Goal: Transaction & Acquisition: Purchase product/service

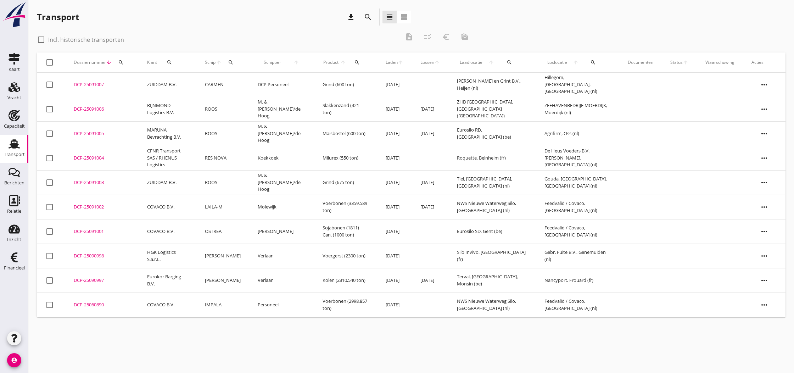
click at [84, 182] on div "DCP-25091003" at bounding box center [102, 182] width 56 height 7
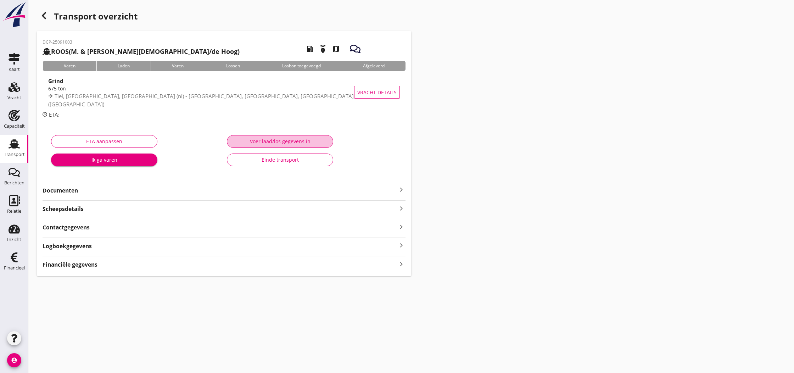
click at [283, 144] on div "Voer laad/los gegevens in" at bounding box center [280, 140] width 94 height 7
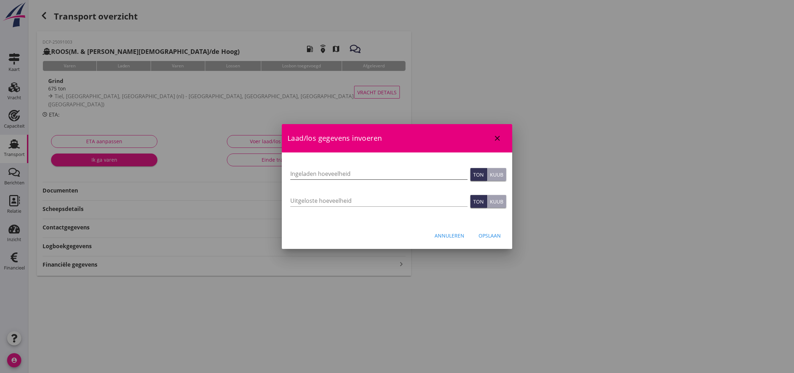
click at [340, 175] on input "Ingeladen hoeveelheid" at bounding box center [378, 173] width 177 height 11
type input "657"
click at [332, 200] on input "Uitgeloste hoeveelheid" at bounding box center [378, 200] width 177 height 11
type input "657"
click at [489, 236] on div "Opslaan" at bounding box center [489, 235] width 22 height 7
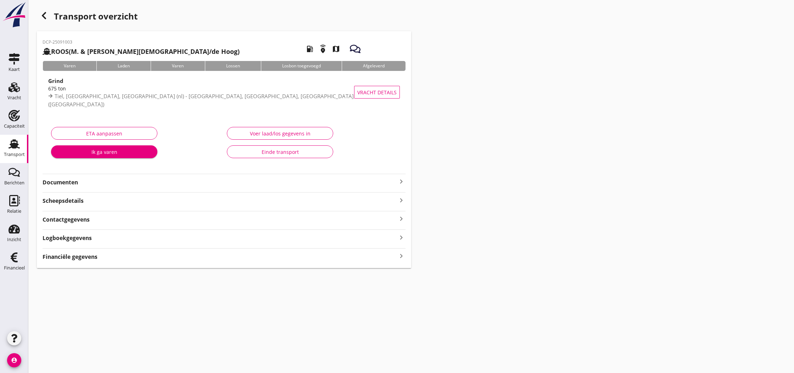
click at [91, 258] on strong "Financiële gegevens" at bounding box center [70, 257] width 55 height 8
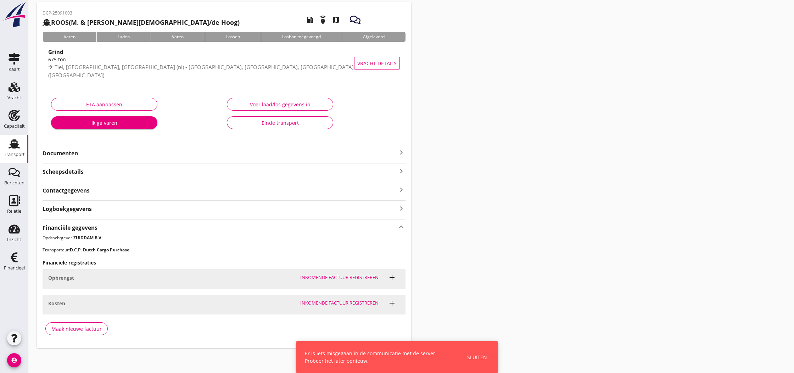
scroll to position [29, 0]
click at [77, 330] on div "Maak nieuwe factuur" at bounding box center [76, 328] width 50 height 7
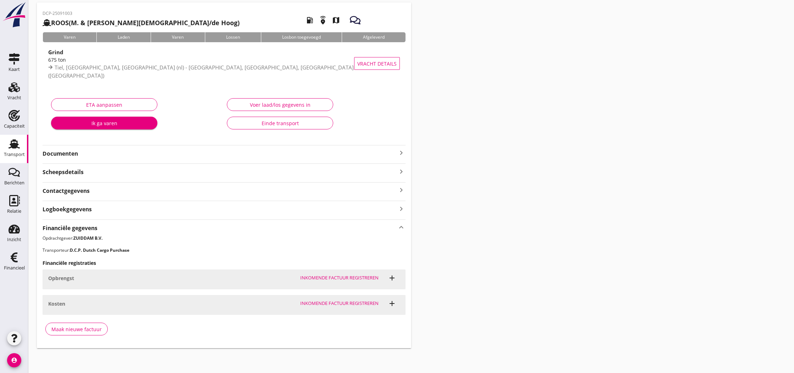
click at [80, 328] on div "Maak nieuwe factuur" at bounding box center [76, 328] width 50 height 7
click at [399, 152] on icon "keyboard_arrow_right" at bounding box center [401, 152] width 9 height 9
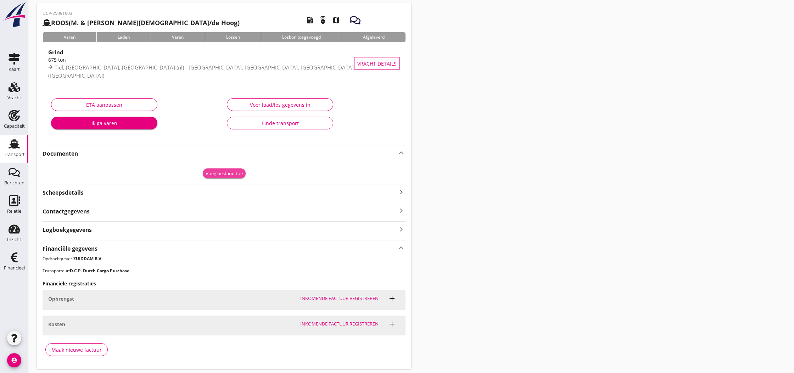
click at [216, 174] on div "Voeg bestand toe" at bounding box center [224, 173] width 37 height 7
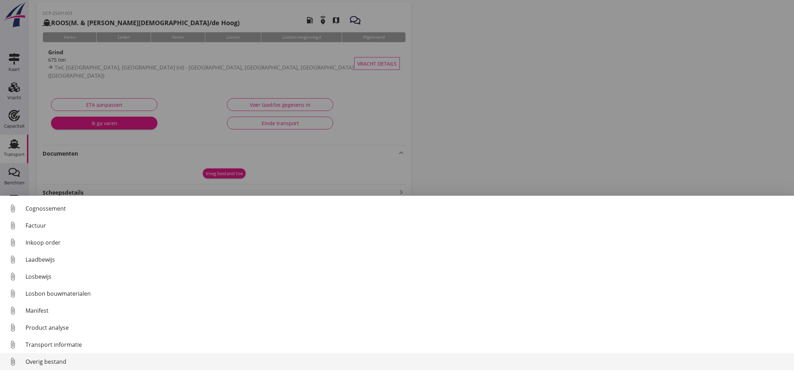
scroll to position [33, 0]
click at [50, 359] on div "Overig bestand" at bounding box center [407, 361] width 762 height 9
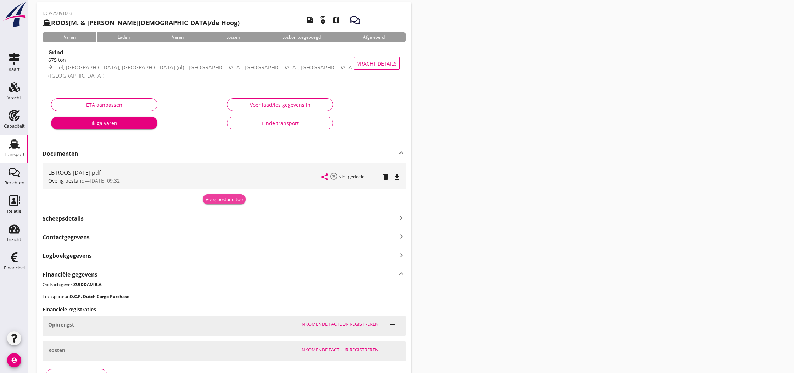
click at [215, 201] on div "Voeg bestand toe" at bounding box center [224, 199] width 37 height 7
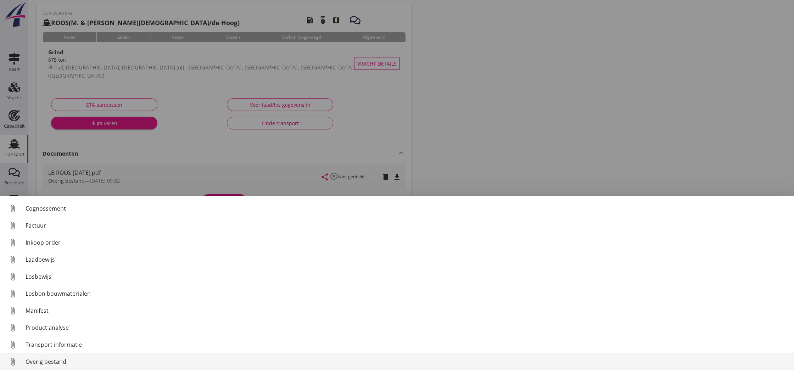
click at [44, 361] on div "Overig bestand" at bounding box center [407, 361] width 762 height 9
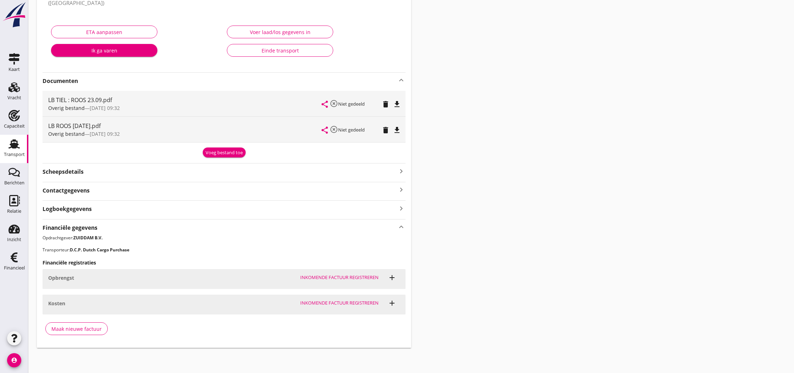
scroll to position [101, 0]
click at [88, 327] on div "Maak nieuwe factuur" at bounding box center [76, 328] width 50 height 7
click at [84, 328] on div "Maak nieuwe factuur" at bounding box center [76, 328] width 50 height 7
click at [303, 278] on div "Inkomende factuur registreren" at bounding box center [339, 277] width 78 height 7
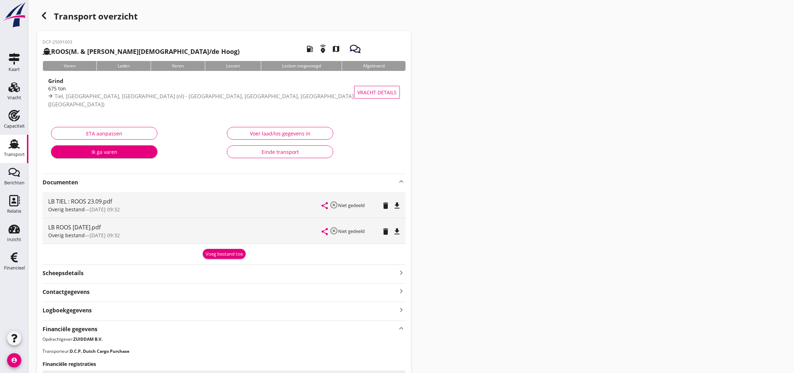
scroll to position [0, 0]
click at [43, 14] on use "button" at bounding box center [44, 15] width 4 height 7
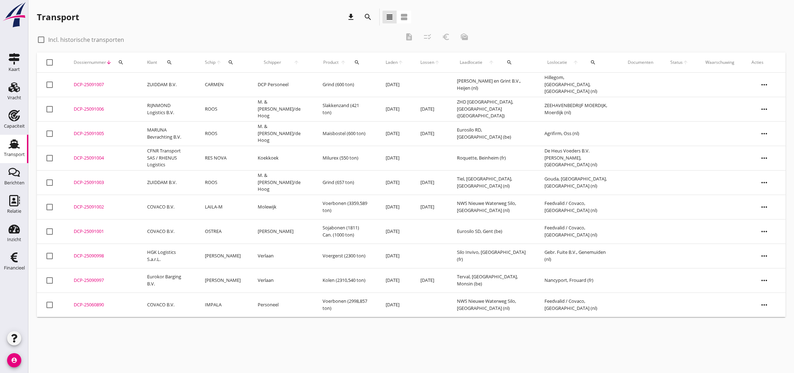
click at [94, 183] on div "DCP-25091003" at bounding box center [102, 182] width 56 height 7
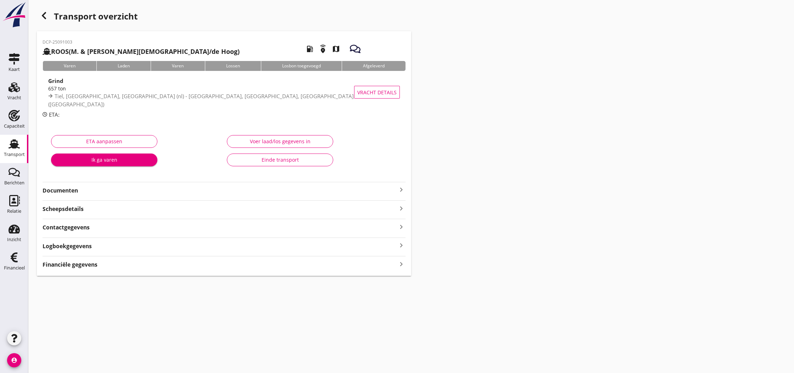
click at [95, 266] on strong "Financiële gegevens" at bounding box center [70, 264] width 55 height 8
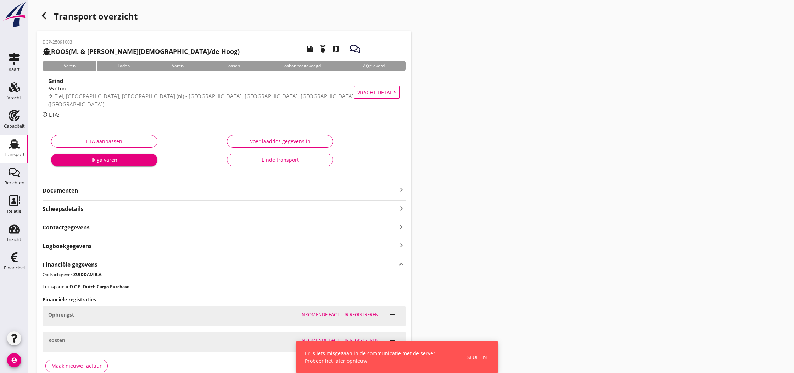
click at [478, 358] on div "Sluiten" at bounding box center [477, 356] width 20 height 7
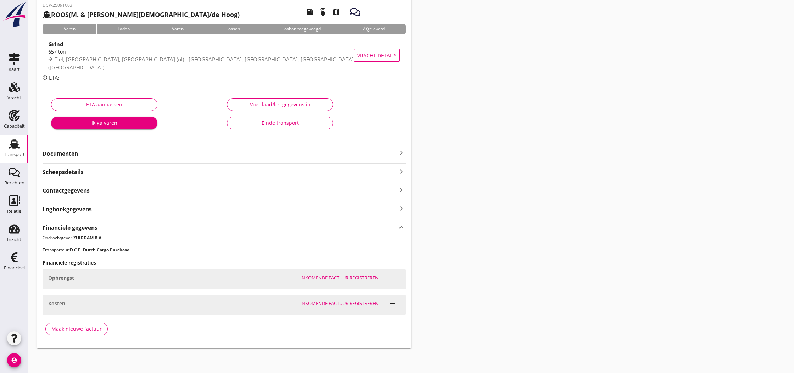
scroll to position [36, 0]
click at [68, 327] on div "Maak nieuwe factuur" at bounding box center [76, 328] width 50 height 7
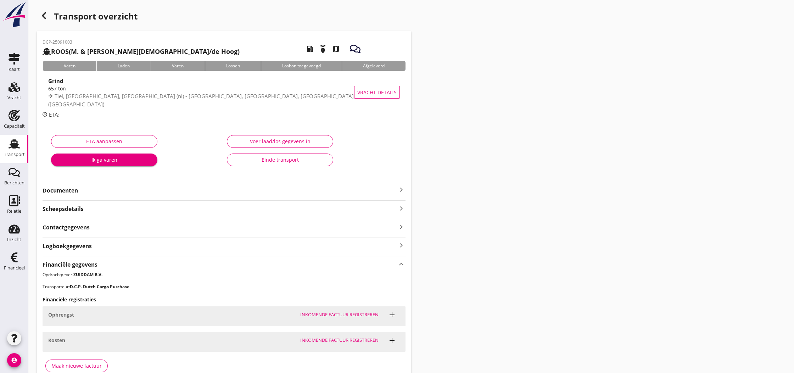
scroll to position [0, 0]
click at [47, 17] on icon "button" at bounding box center [44, 15] width 9 height 9
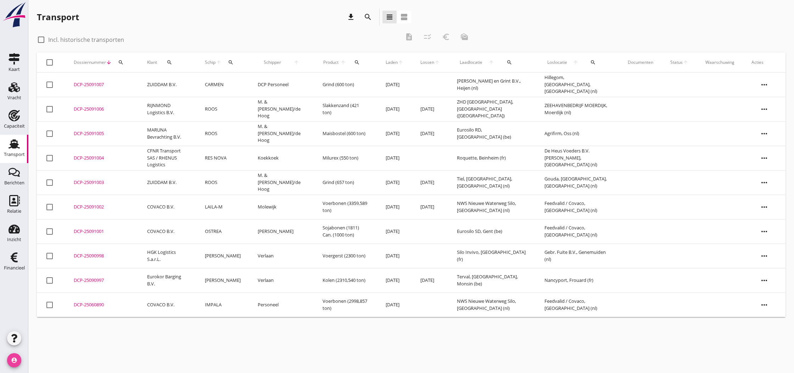
click at [16, 361] on icon "account_circle" at bounding box center [14, 360] width 14 height 14
click at [56, 360] on div "Uitloggen" at bounding box center [53, 357] width 30 height 9
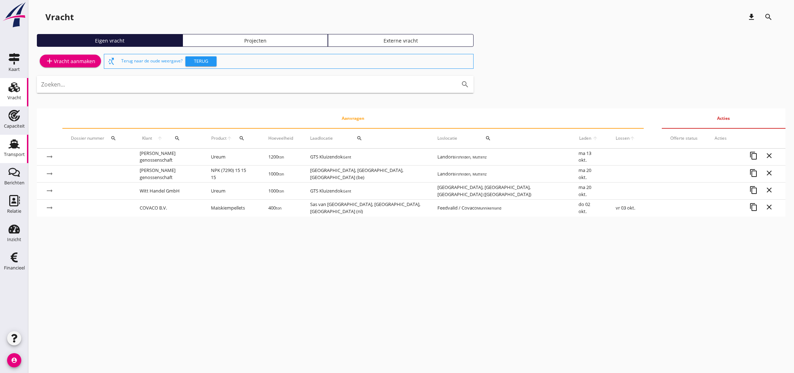
click at [12, 143] on use at bounding box center [14, 143] width 11 height 9
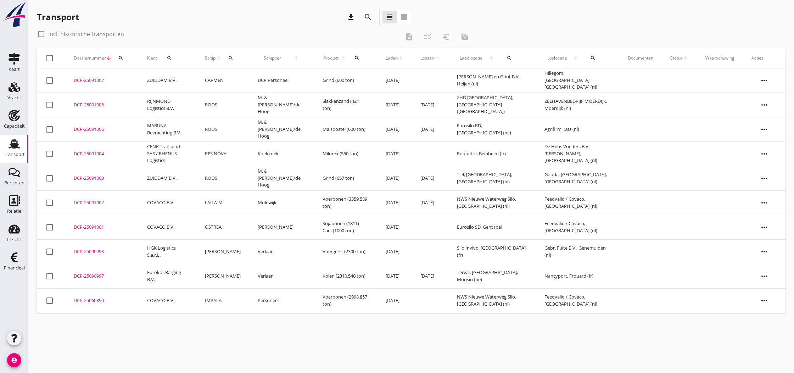
click at [92, 179] on div "DCP-25091003" at bounding box center [102, 178] width 56 height 7
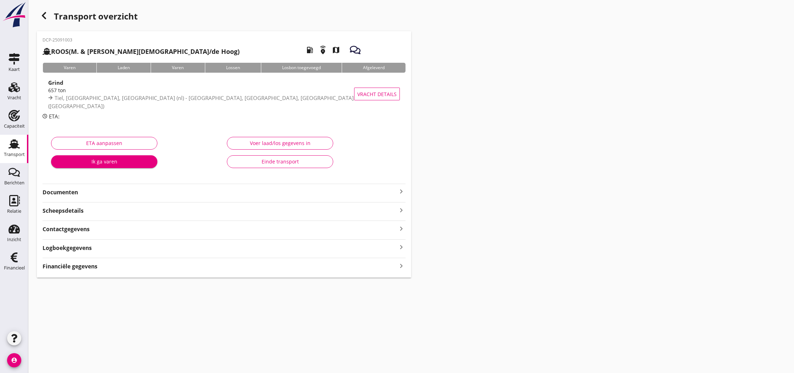
click at [76, 264] on strong "Financiële gegevens" at bounding box center [70, 266] width 55 height 8
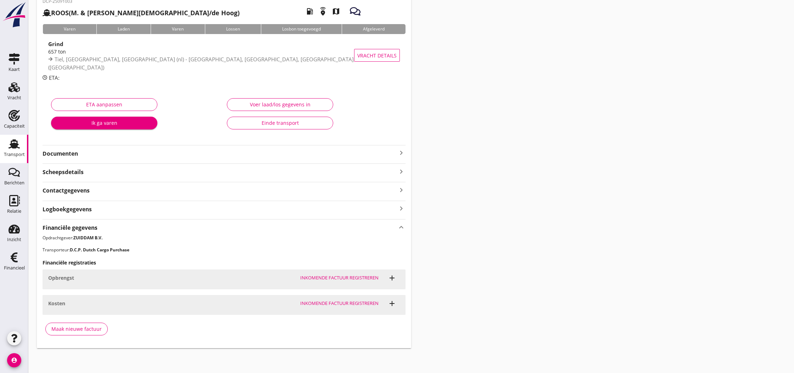
click at [74, 329] on div "Maak nieuwe factuur" at bounding box center [76, 328] width 50 height 7
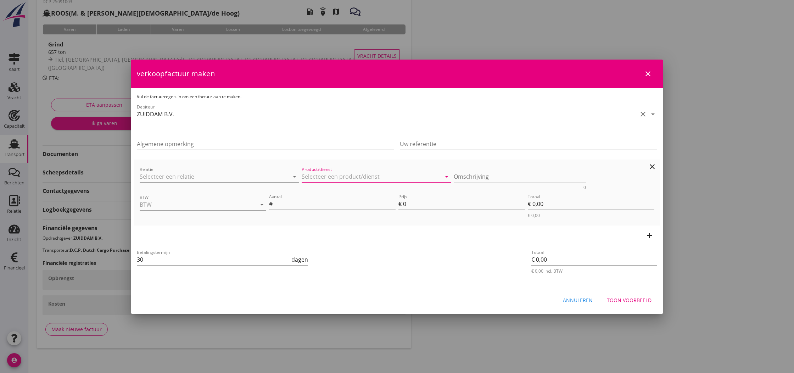
click at [319, 176] on input "Product/dienst" at bounding box center [371, 176] width 139 height 11
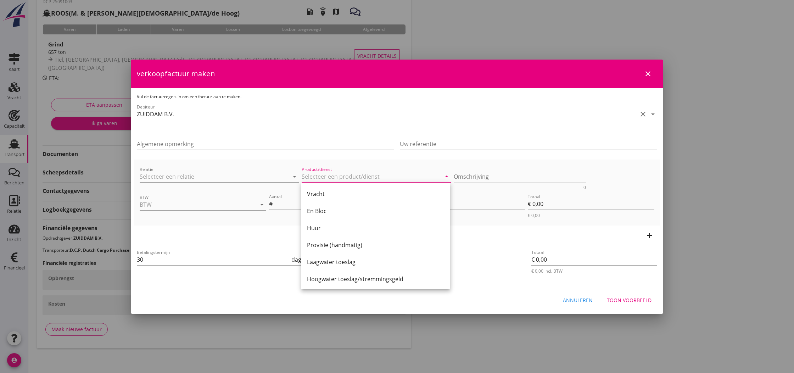
drag, startPoint x: 324, startPoint y: 191, endPoint x: 372, endPoint y: 181, distance: 48.8
click at [324, 191] on div "Vracht" at bounding box center [375, 194] width 137 height 9
type input "Vracht"
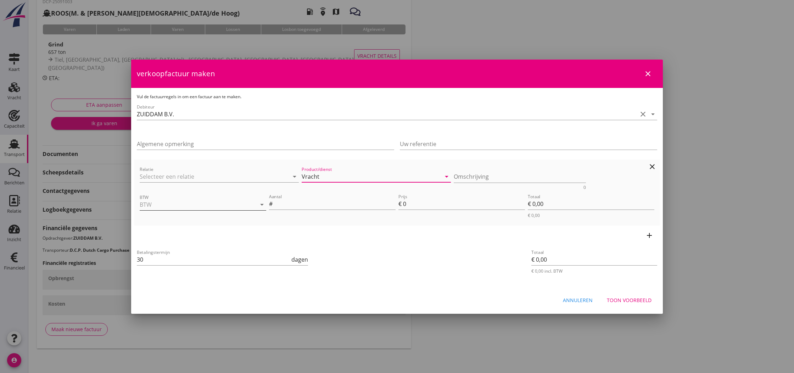
click at [174, 203] on input "BTW" at bounding box center [193, 204] width 107 height 11
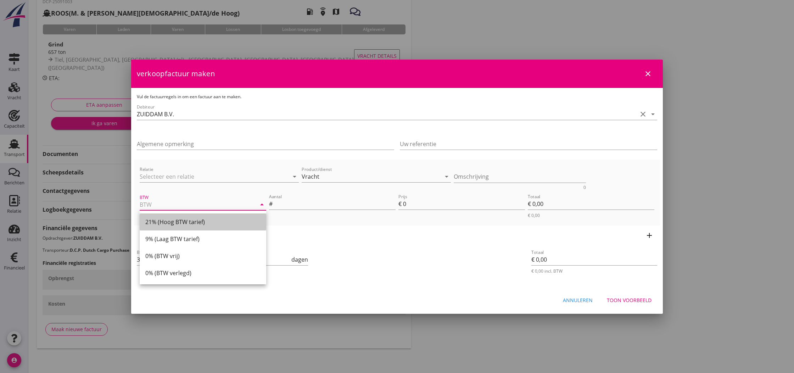
drag, startPoint x: 175, startPoint y: 223, endPoint x: 243, endPoint y: 217, distance: 68.6
click at [175, 223] on div "21% (Hoog BTW tarief)" at bounding box center [202, 222] width 115 height 9
type input "21% (Hoog BTW tarief)"
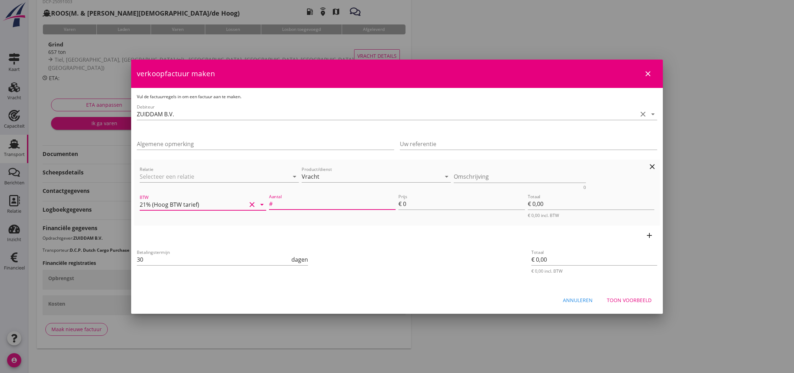
click at [304, 204] on input "Aantal" at bounding box center [335, 203] width 122 height 11
type input "657"
click at [407, 205] on input "0" at bounding box center [464, 203] width 122 height 11
type input "3"
type input "€ 1.971,00"
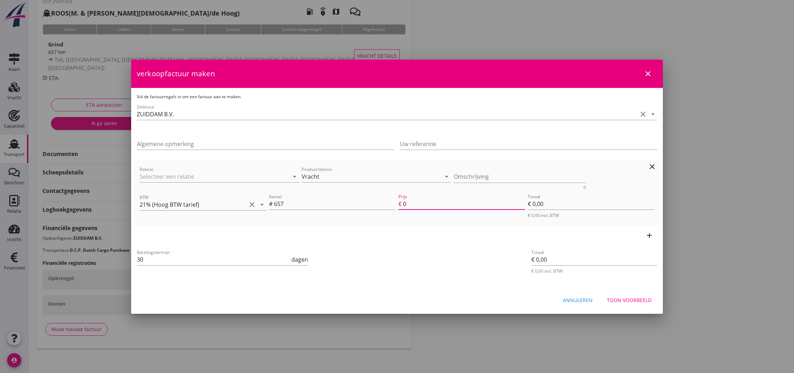
type input "€ 1.971,00"
type input "3.1"
type input "€ 2.036,70"
type input "3.10"
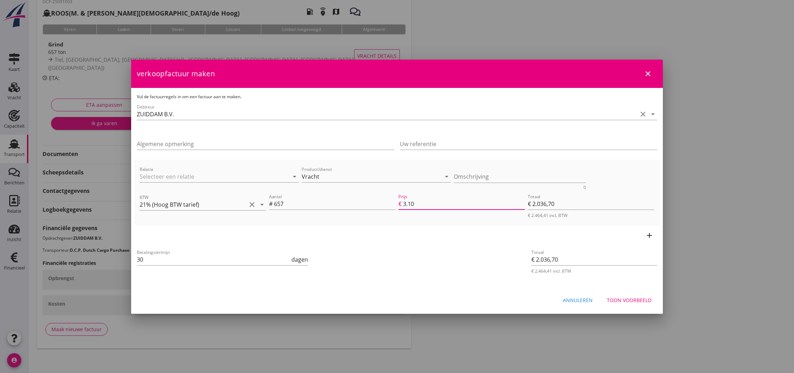
click at [415, 235] on div "add" at bounding box center [397, 235] width 526 height 20
click at [628, 299] on div "Toon voorbeeld" at bounding box center [629, 299] width 45 height 7
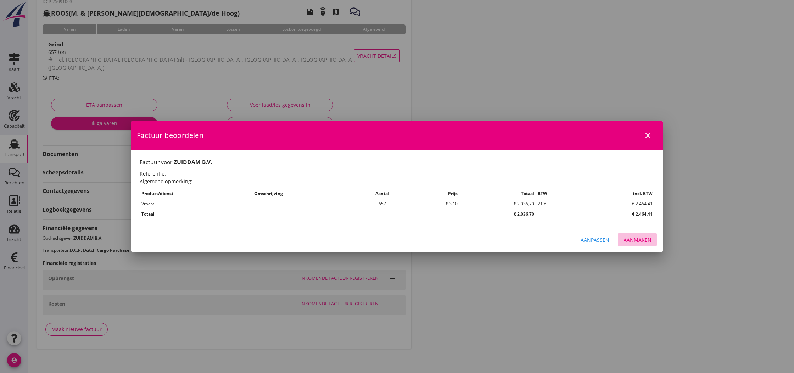
click at [639, 237] on div "Aanmaken" at bounding box center [637, 239] width 28 height 7
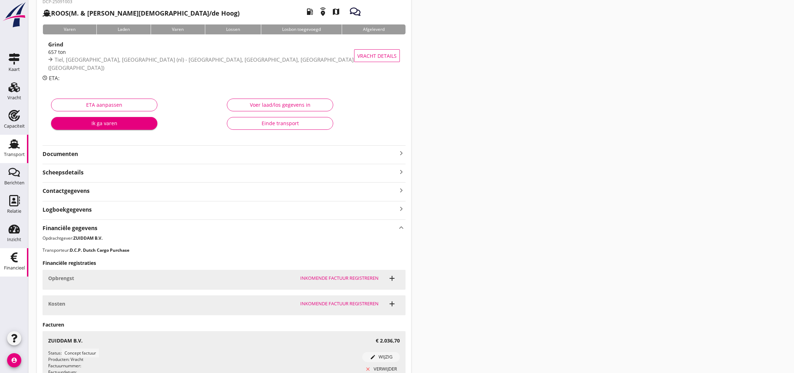
click at [15, 258] on use at bounding box center [14, 257] width 7 height 10
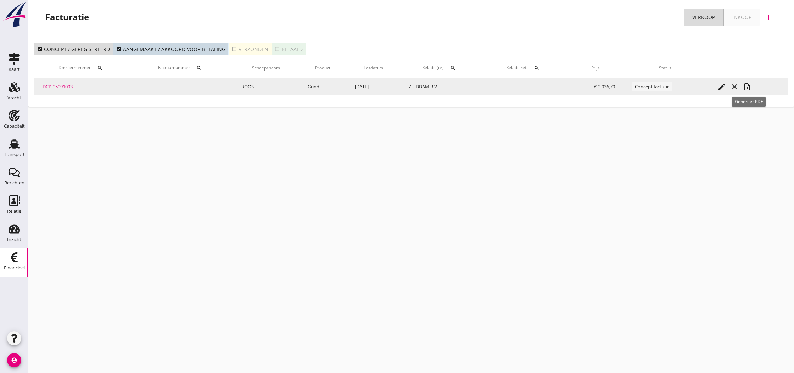
click at [747, 88] on icon "note_add" at bounding box center [747, 87] width 9 height 9
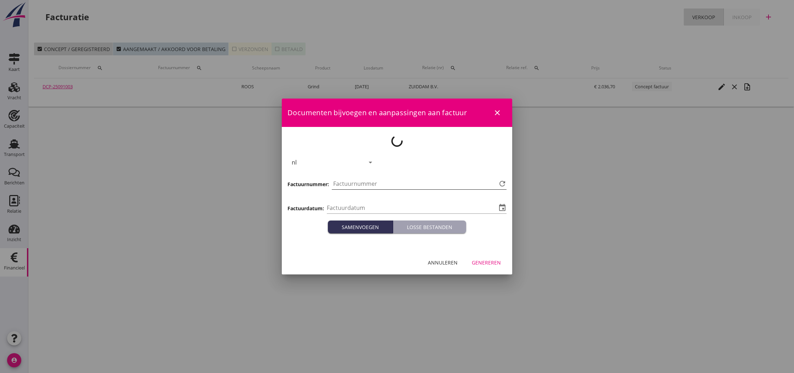
type input "[DATE]"
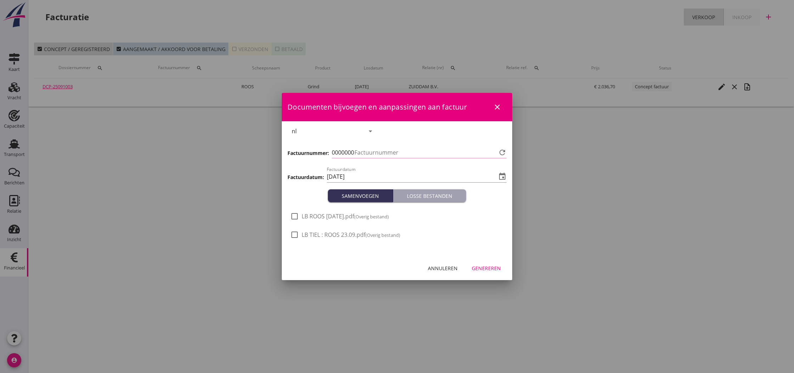
type input "801"
click at [484, 268] on div "Genereren" at bounding box center [486, 267] width 29 height 7
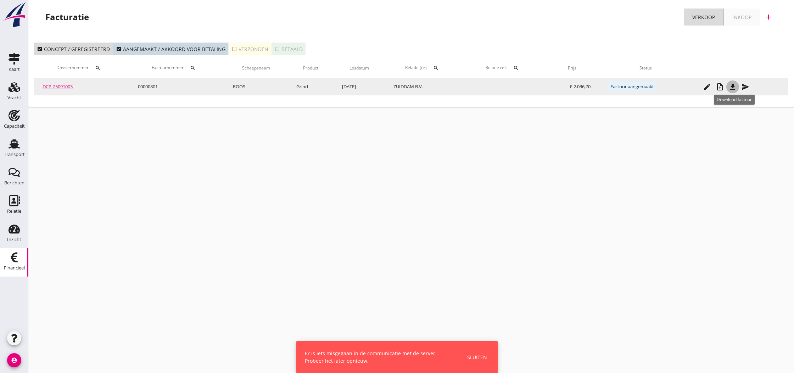
click at [735, 85] on icon "file_download" at bounding box center [732, 87] width 9 height 9
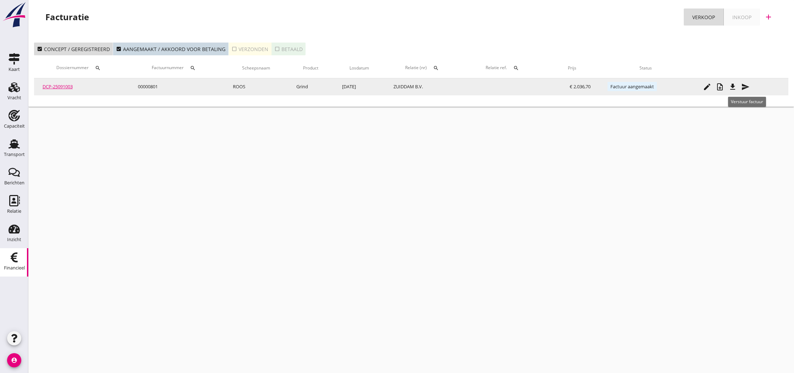
click at [748, 89] on icon "send" at bounding box center [745, 87] width 9 height 9
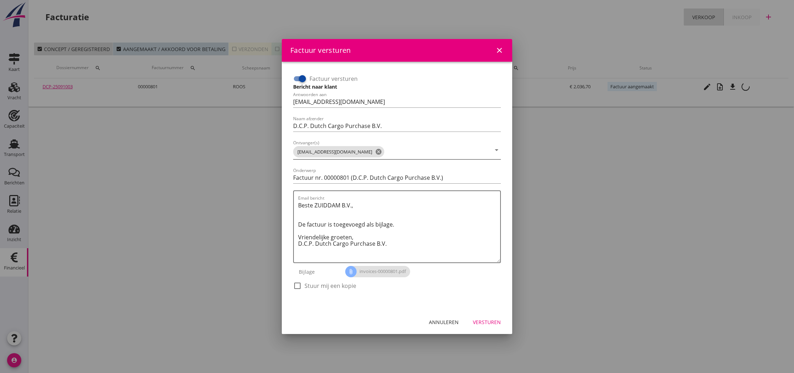
click at [375, 152] on icon "cancel" at bounding box center [378, 151] width 7 height 7
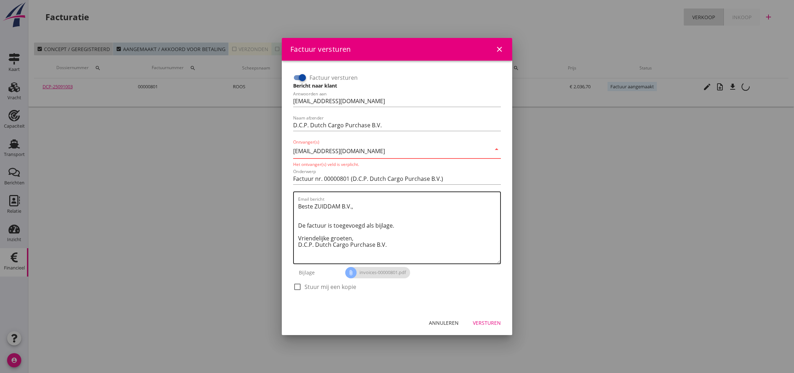
type input "[EMAIL_ADDRESS][DOMAIN_NAME]"
click at [386, 209] on textarea "Beste ZUIDDAM B.V., De factuur is toegevoegd als bijlage. Vriendelijke groeten,…" at bounding box center [399, 232] width 202 height 63
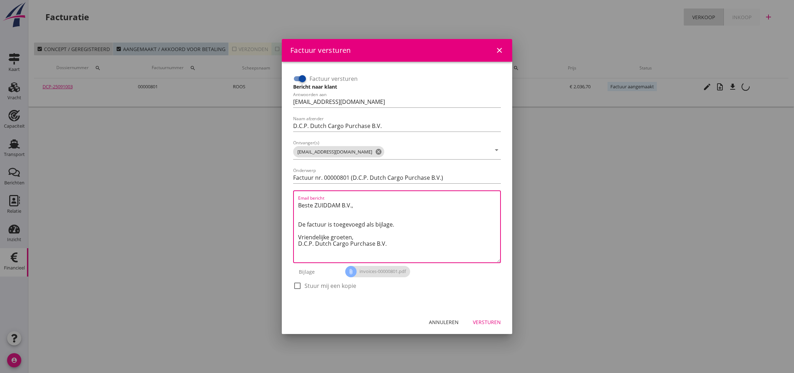
click at [453, 241] on textarea "Beste ZUIDDAM B.V., De factuur is toegevoegd als bijlage. Vriendelijke groeten,…" at bounding box center [399, 230] width 202 height 63
click at [499, 322] on div "Versturen" at bounding box center [487, 321] width 28 height 7
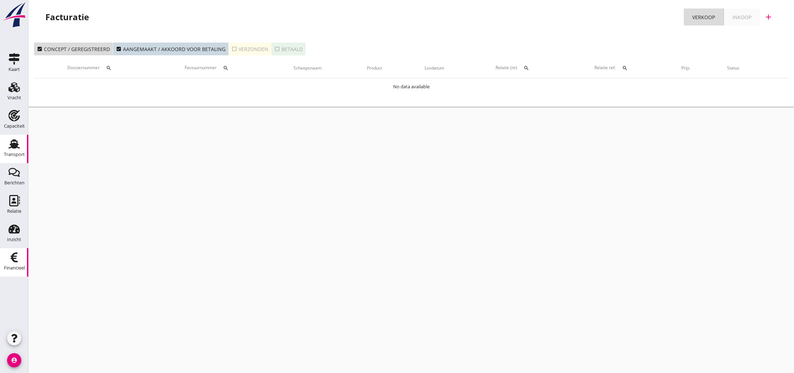
click at [14, 145] on use at bounding box center [14, 143] width 11 height 9
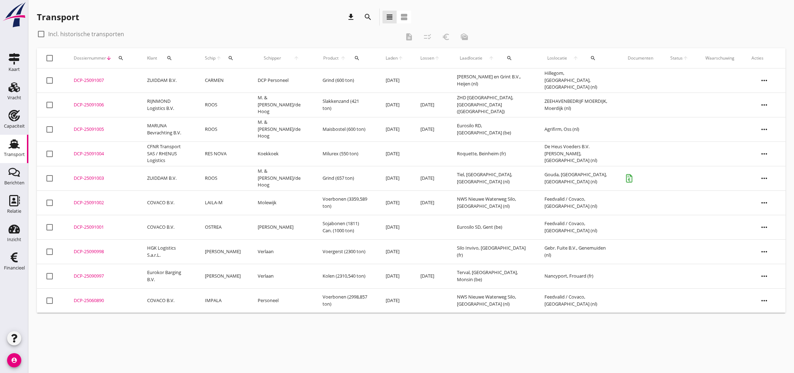
click at [88, 179] on div "DCP-25091003" at bounding box center [102, 178] width 56 height 7
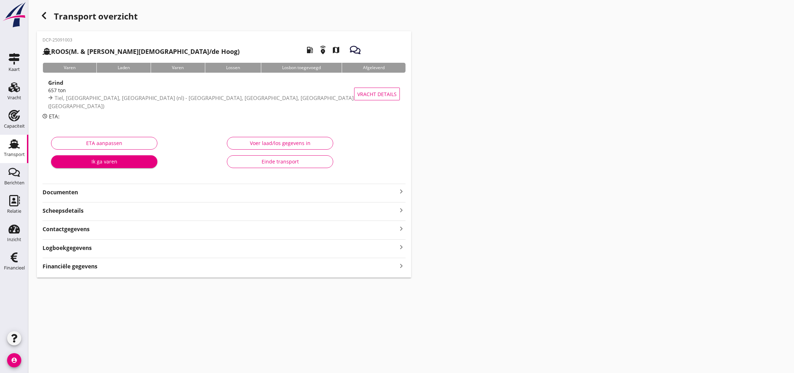
click at [278, 162] on div "Einde transport" at bounding box center [280, 161] width 94 height 7
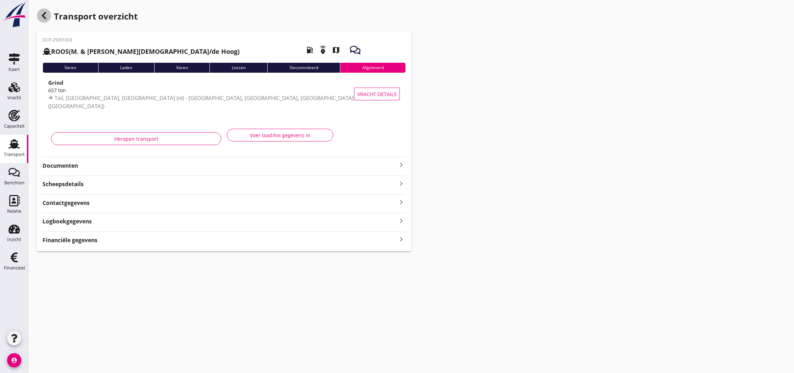
click at [44, 12] on icon "button" at bounding box center [44, 15] width 9 height 9
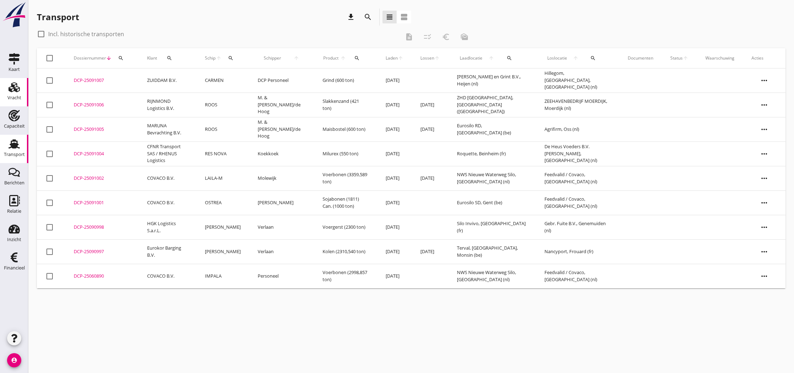
click at [17, 90] on icon "Vracht" at bounding box center [14, 86] width 11 height 11
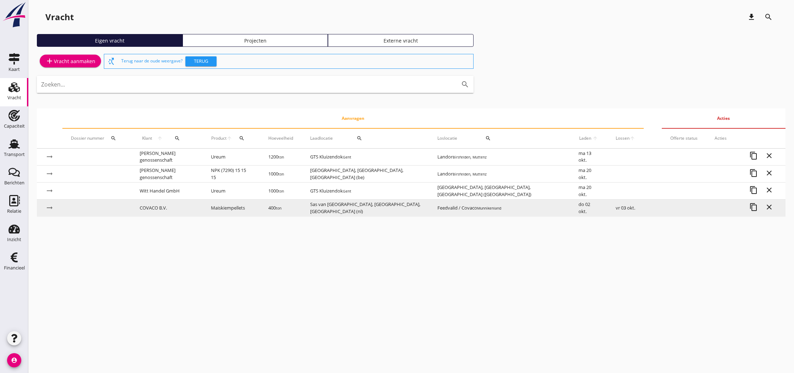
click at [164, 207] on td "COVACO B.V." at bounding box center [166, 207] width 71 height 17
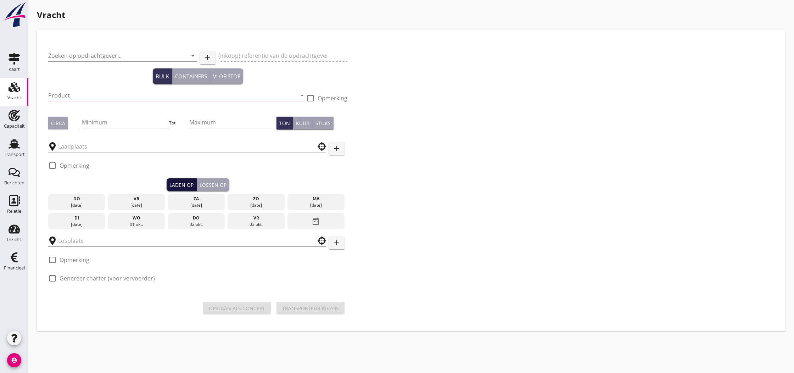
type input "COVACO B.V."
type input "Maiskiempellets (1720)"
type input "400"
type input "Sas van [GEOGRAPHIC_DATA], [GEOGRAPHIC_DATA], [GEOGRAPHIC_DATA]"
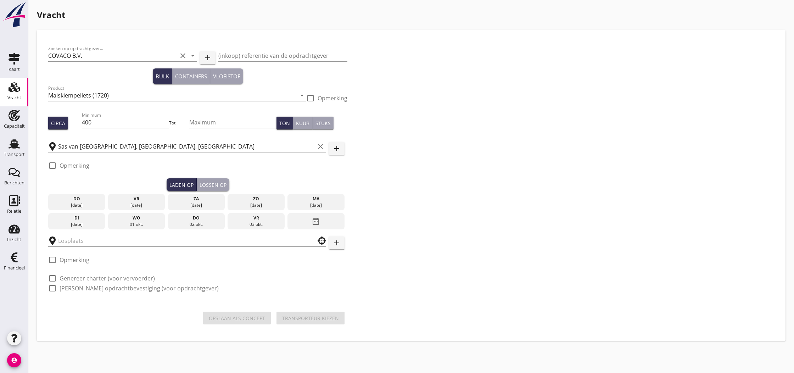
type input "Feedvalid / Covaco"
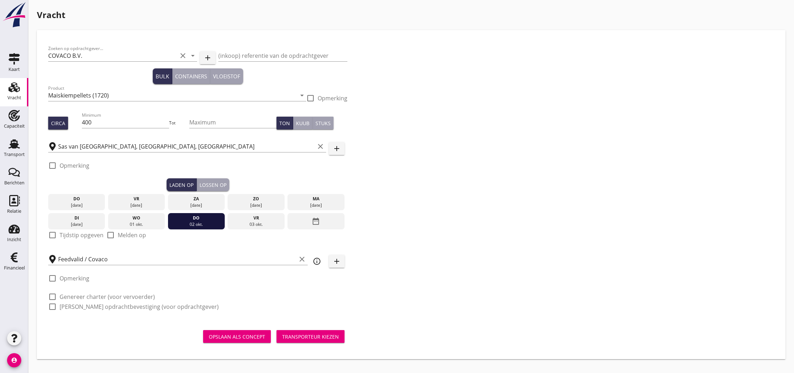
click at [144, 223] on div "01 okt." at bounding box center [137, 224] width 54 height 6
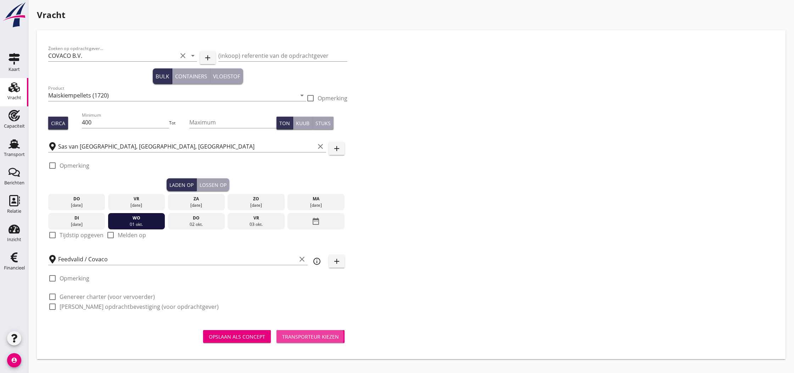
click at [294, 337] on div "Transporteur kiezen" at bounding box center [310, 336] width 57 height 7
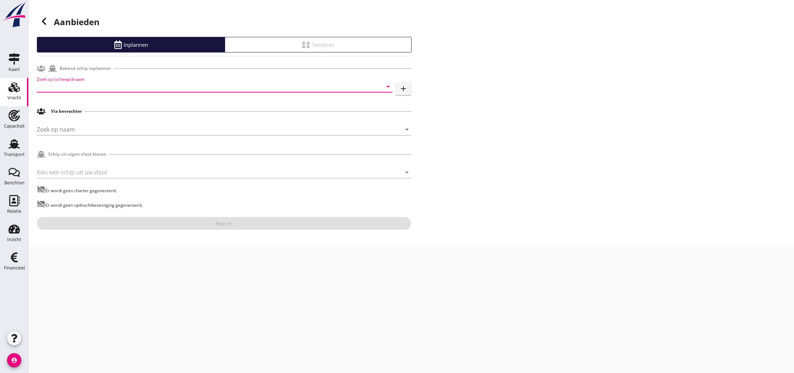
click at [95, 88] on input "Zoek op (scheeps)naam" at bounding box center [205, 86] width 336 height 11
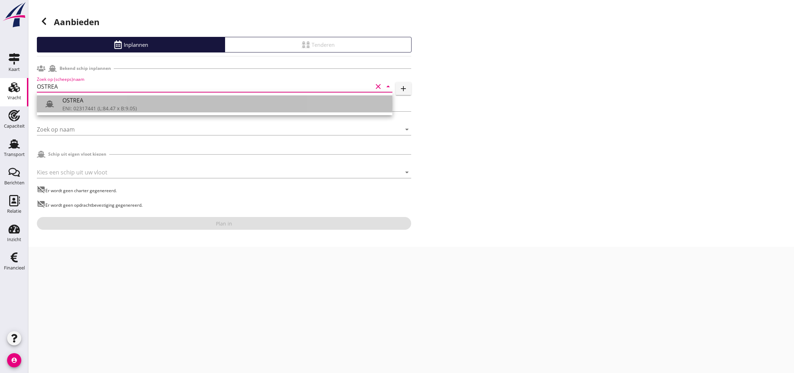
click at [106, 104] on div "OSTREA" at bounding box center [224, 100] width 324 height 9
type input "OSTREA"
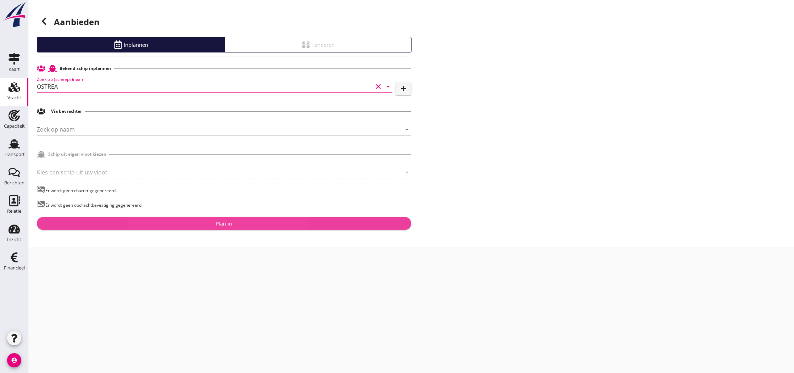
click at [222, 224] on div "Plan in" at bounding box center [224, 223] width 16 height 7
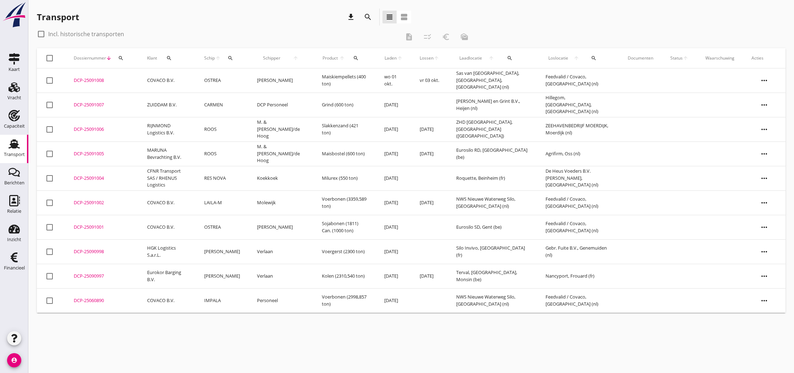
click at [95, 80] on div "DCP-25091008" at bounding box center [102, 80] width 56 height 7
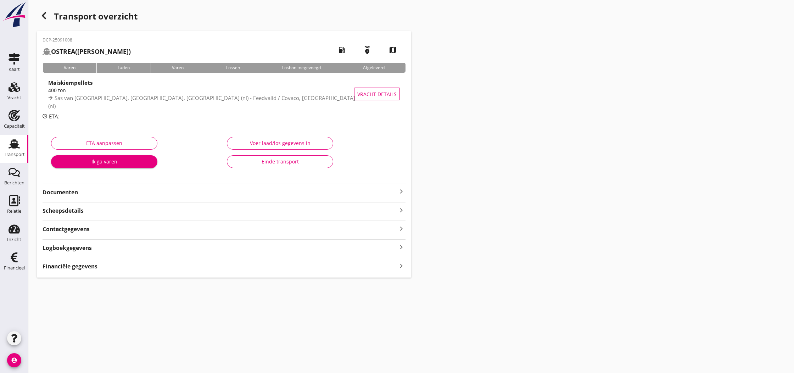
drag, startPoint x: 401, startPoint y: 191, endPoint x: 393, endPoint y: 190, distance: 8.5
click at [401, 190] on icon "keyboard_arrow_right" at bounding box center [401, 191] width 9 height 9
click at [231, 212] on div "Voeg bestand toe" at bounding box center [224, 211] width 37 height 7
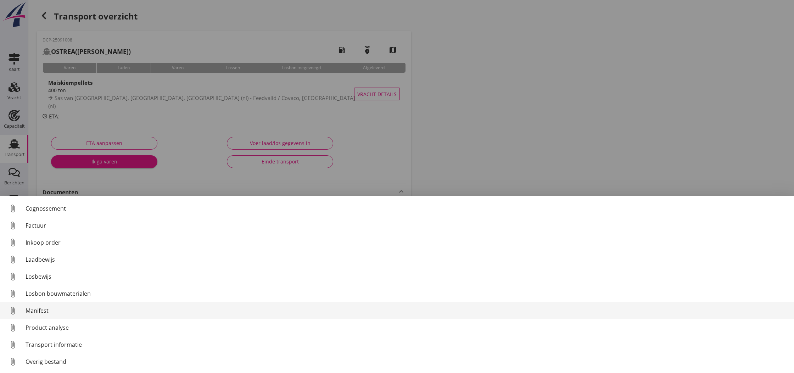
scroll to position [33, 0]
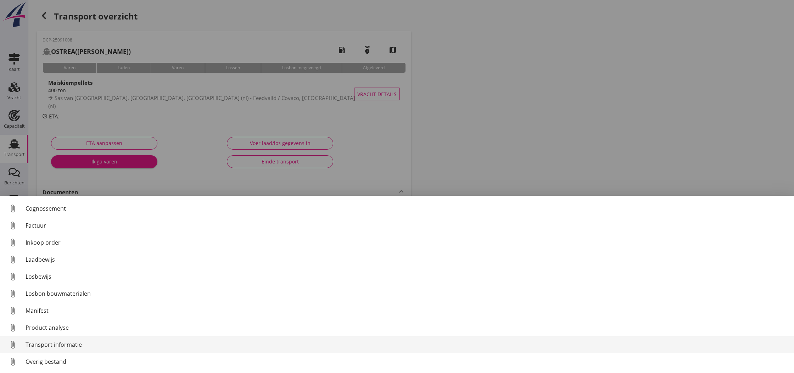
click at [46, 345] on div "Transport informatie" at bounding box center [407, 344] width 762 height 9
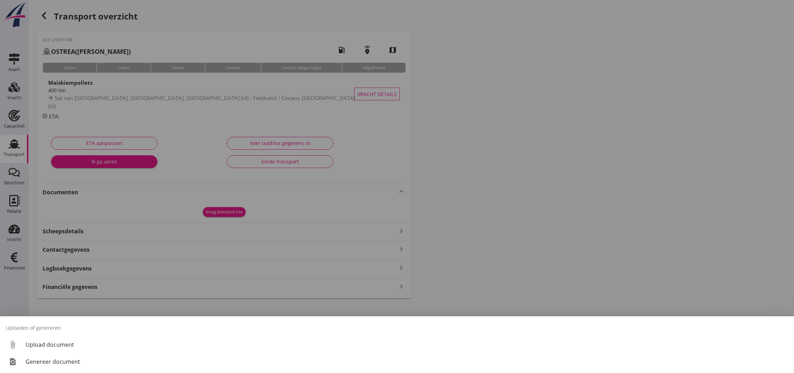
click at [82, 361] on div "Genereer document" at bounding box center [407, 361] width 762 height 9
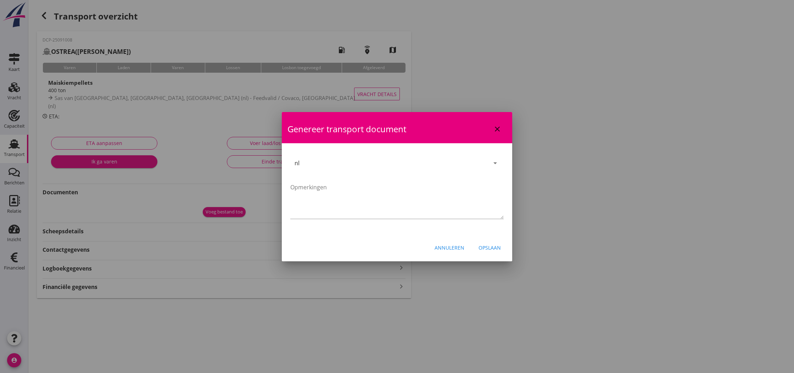
click at [487, 249] on div "Opslaan" at bounding box center [489, 247] width 22 height 7
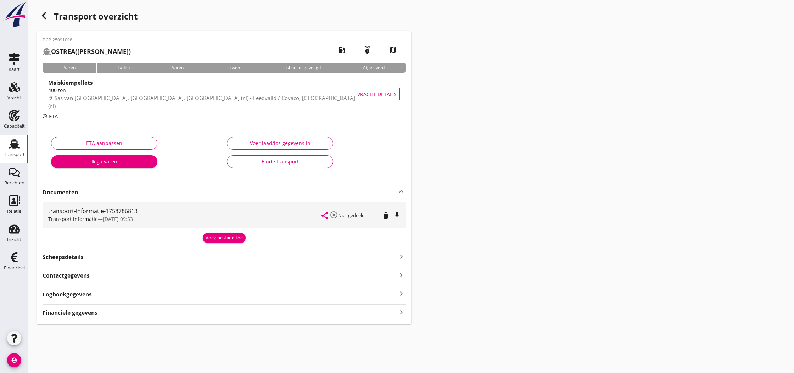
click at [398, 216] on icon "file_download" at bounding box center [397, 215] width 9 height 9
click at [396, 216] on icon "file_download" at bounding box center [397, 215] width 9 height 9
click at [43, 16] on use "button" at bounding box center [44, 15] width 4 height 7
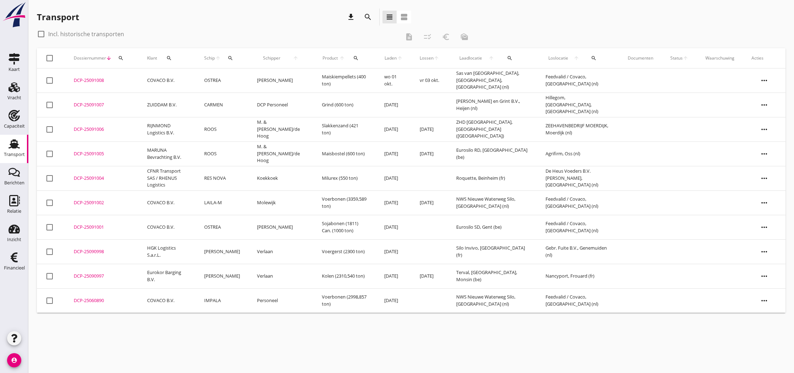
click at [96, 203] on div "DCP-25091002" at bounding box center [102, 202] width 56 height 7
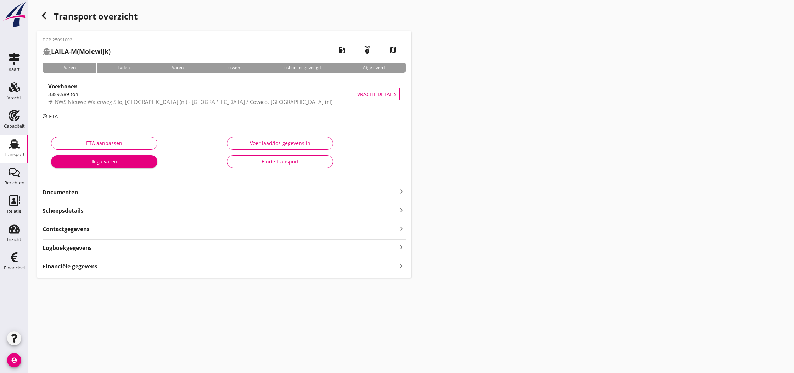
type input "3359.589"
type input "0"
click at [269, 140] on div "Voer laad/los gegevens in" at bounding box center [280, 142] width 94 height 7
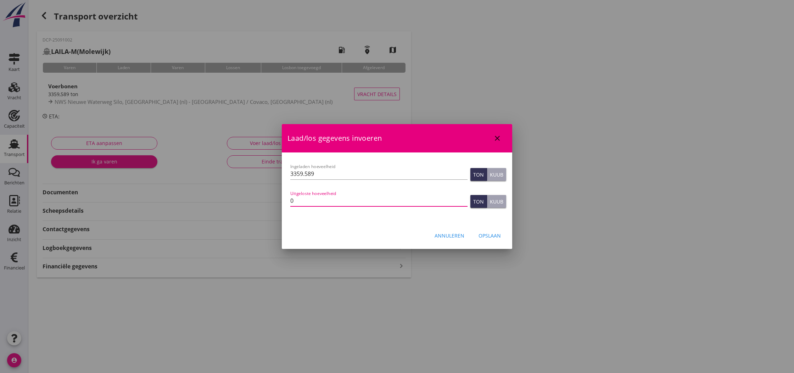
click at [298, 203] on input "0" at bounding box center [378, 200] width 177 height 11
type input "3359.589"
click at [488, 234] on div "Opslaan" at bounding box center [489, 235] width 22 height 7
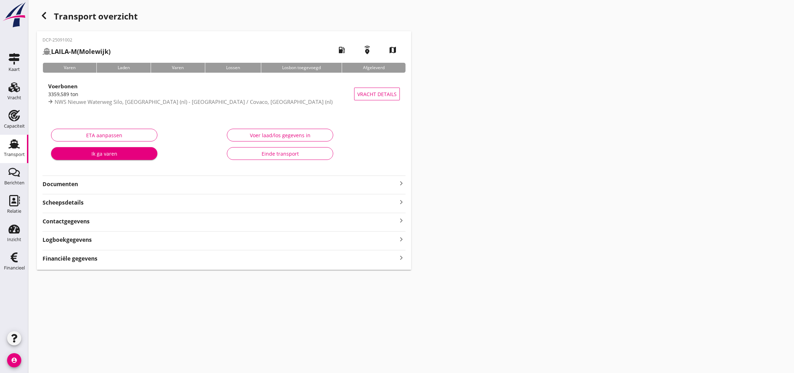
click at [86, 260] on strong "Financiële gegevens" at bounding box center [70, 258] width 55 height 8
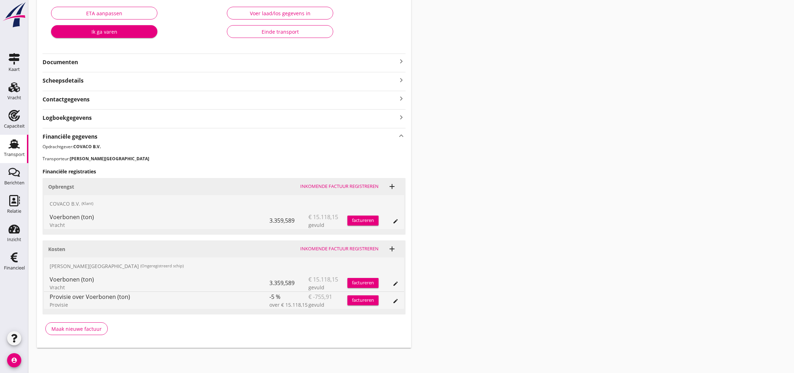
scroll to position [122, 0]
click at [88, 328] on div "Maak nieuwe factuur" at bounding box center [76, 328] width 50 height 7
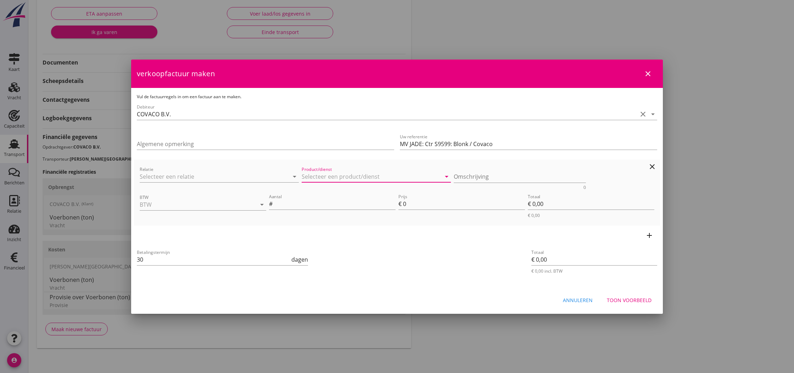
click at [328, 177] on input "Product/dienst" at bounding box center [371, 176] width 139 height 11
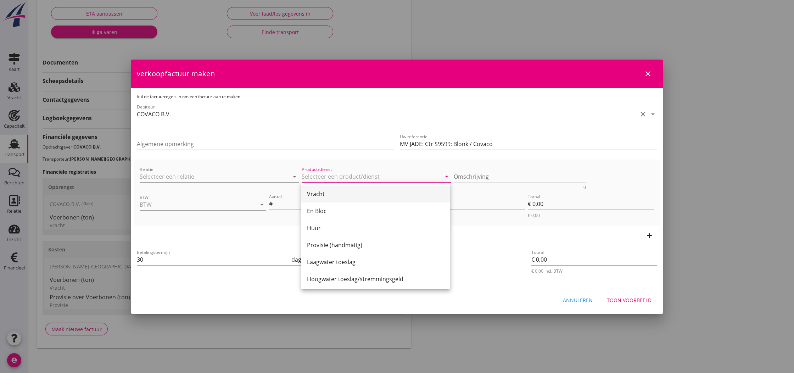
click at [326, 192] on div "Vracht" at bounding box center [375, 194] width 137 height 9
type input "Vracht"
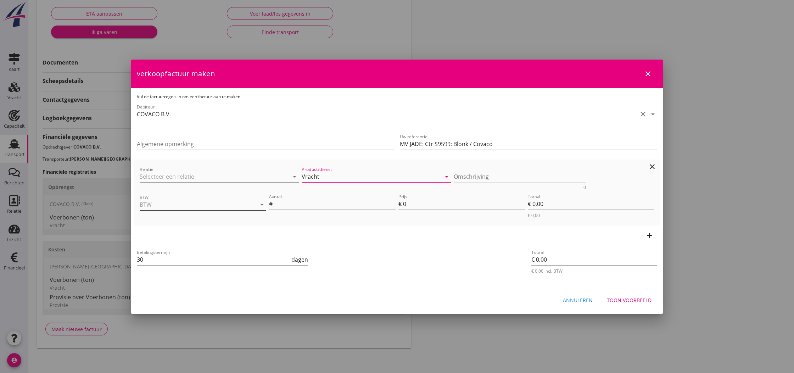
click at [169, 202] on input "BTW" at bounding box center [193, 204] width 107 height 11
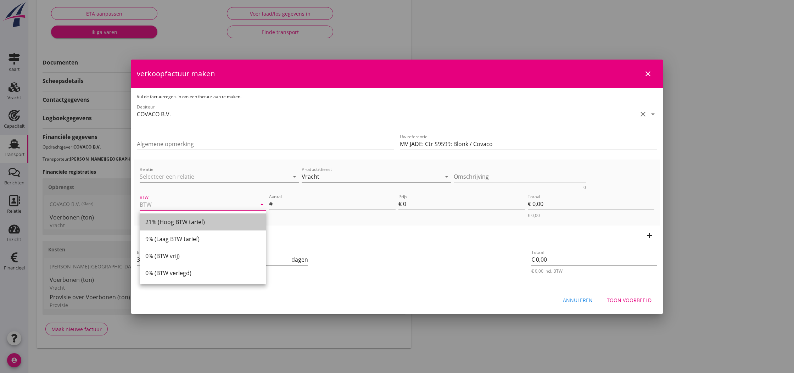
drag, startPoint x: 168, startPoint y: 220, endPoint x: 240, endPoint y: 219, distance: 72.6
click at [168, 220] on div "21% (Hoog BTW tarief)" at bounding box center [202, 222] width 115 height 9
type input "21% (Hoog BTW tarief)"
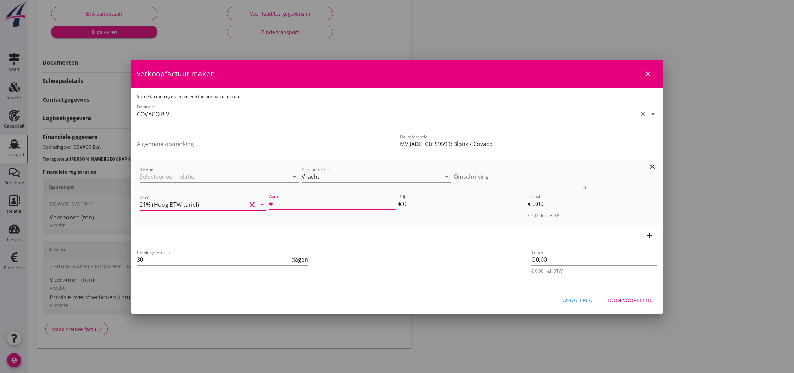
click at [314, 206] on input "Aantal" at bounding box center [335, 203] width 122 height 11
type input "3359.589"
click at [406, 205] on input "0" at bounding box center [464, 203] width 122 height 11
type input "4"
type input "€ 13.438,36"
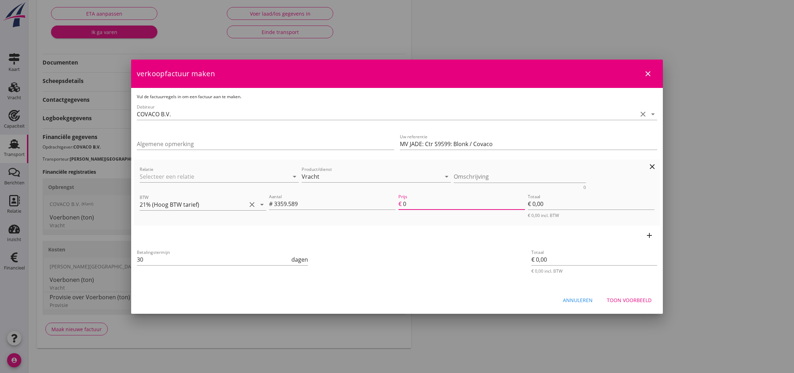
type input "€ 13.438,36"
type input "4.5"
type input "€ 15.118,15"
type input "4.5"
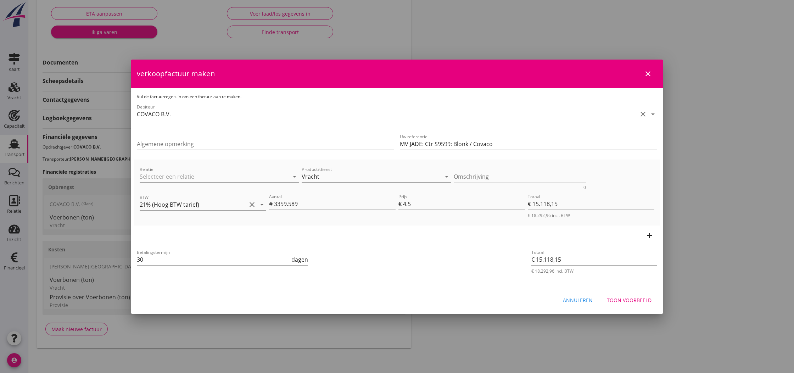
click at [415, 232] on div "add" at bounding box center [397, 235] width 526 height 20
click at [649, 235] on icon "add" at bounding box center [649, 235] width 9 height 9
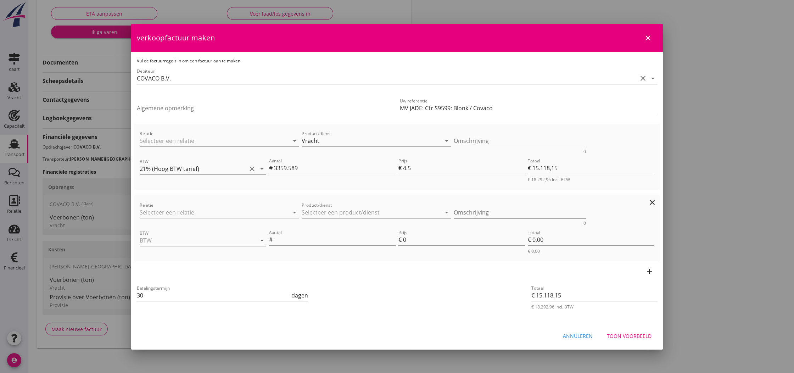
click at [325, 213] on input "Product/dienst" at bounding box center [371, 212] width 139 height 11
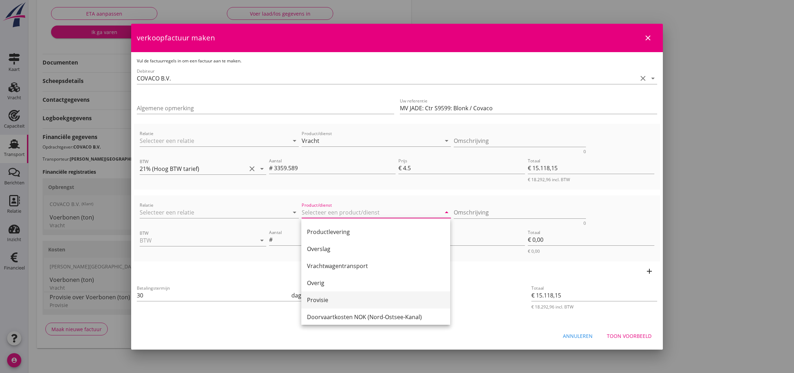
scroll to position [187, 0]
click at [325, 299] on div "Provisie" at bounding box center [375, 297] width 137 height 9
type input "Provisie"
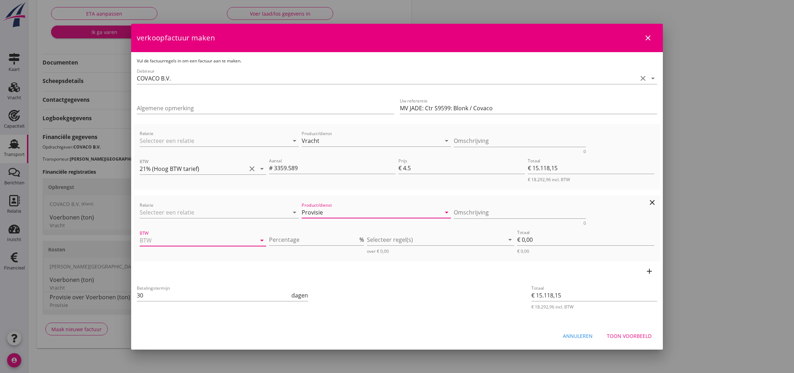
click at [160, 239] on input "BTW" at bounding box center [193, 240] width 107 height 11
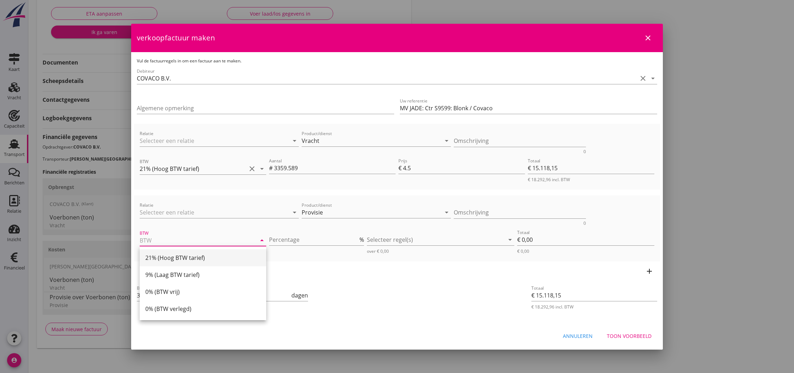
click at [162, 257] on div "21% (Hoog BTW tarief)" at bounding box center [202, 257] width 115 height 9
type input "21% (Hoog BTW tarief)"
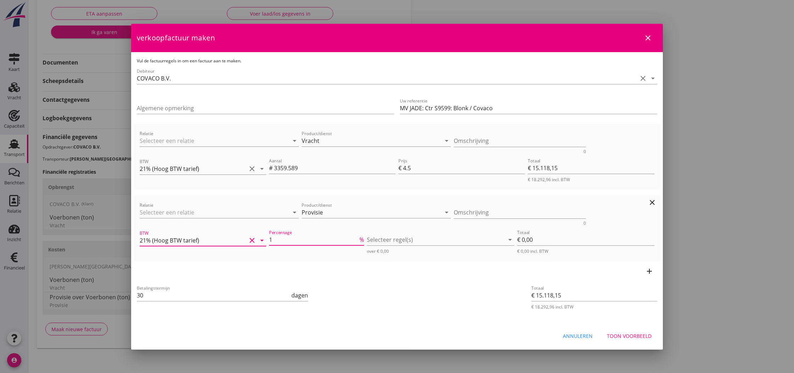
click at [357, 237] on input "1" at bounding box center [313, 239] width 89 height 11
click at [357, 237] on input "2" at bounding box center [313, 239] width 89 height 11
click at [357, 237] on input "3" at bounding box center [313, 239] width 89 height 11
click at [357, 237] on input "4" at bounding box center [313, 239] width 89 height 11
click at [357, 237] on input "5" at bounding box center [313, 239] width 89 height 11
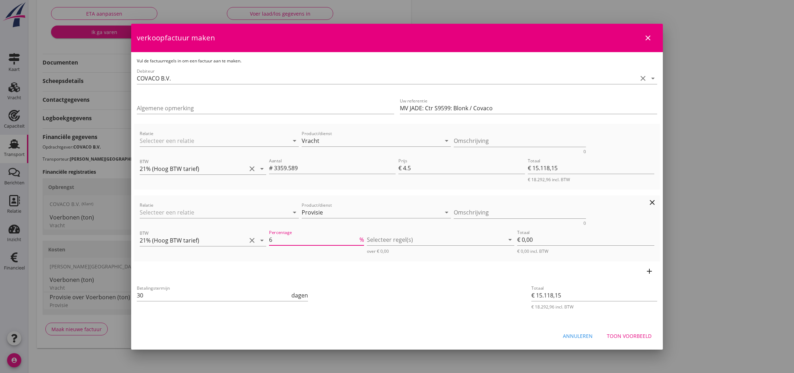
click at [357, 237] on input "6" at bounding box center [313, 239] width 89 height 11
click at [357, 237] on input "7" at bounding box center [313, 239] width 89 height 11
type input "8"
click at [357, 237] on input "8" at bounding box center [313, 239] width 89 height 11
click at [379, 239] on div at bounding box center [435, 239] width 137 height 11
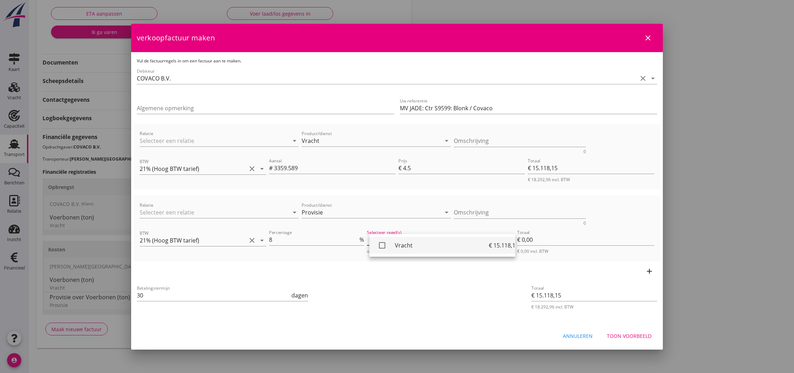
click at [381, 244] on icon "check_box_outline_blank" at bounding box center [382, 245] width 14 height 14
type input "€ 1.209,45"
click at [636, 336] on div "Toon voorbeeld" at bounding box center [629, 335] width 45 height 7
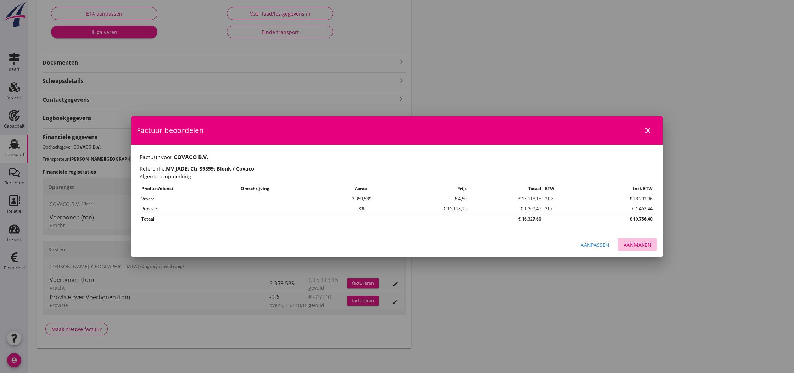
click at [637, 243] on div "Aanmaken" at bounding box center [637, 244] width 28 height 7
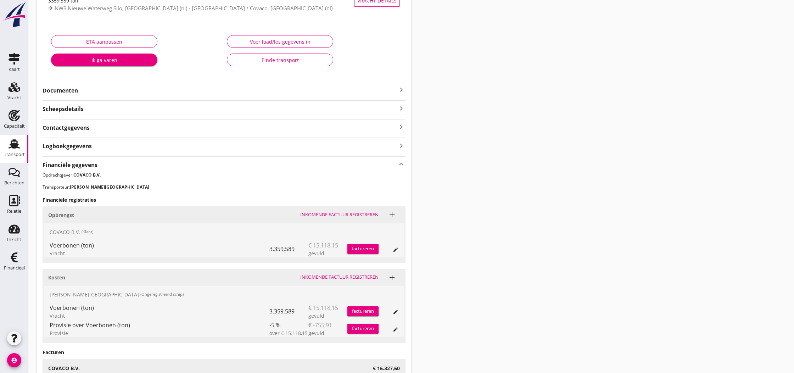
scroll to position [101, 0]
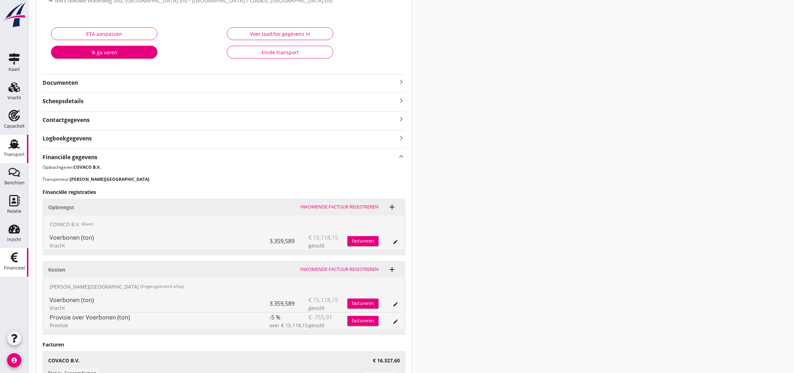
click at [12, 260] on use at bounding box center [14, 257] width 7 height 10
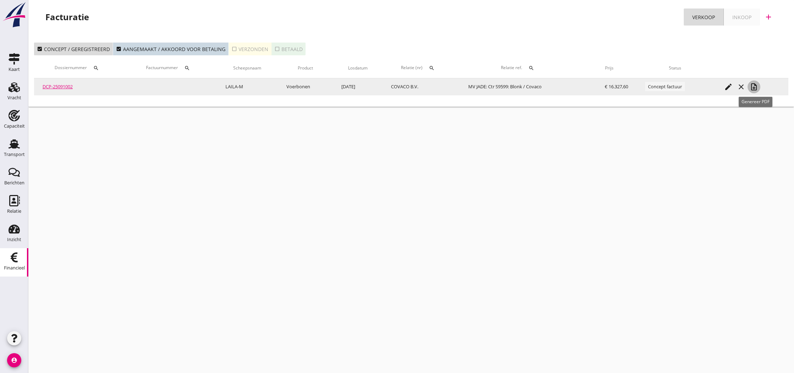
click at [756, 86] on icon "note_add" at bounding box center [753, 87] width 9 height 9
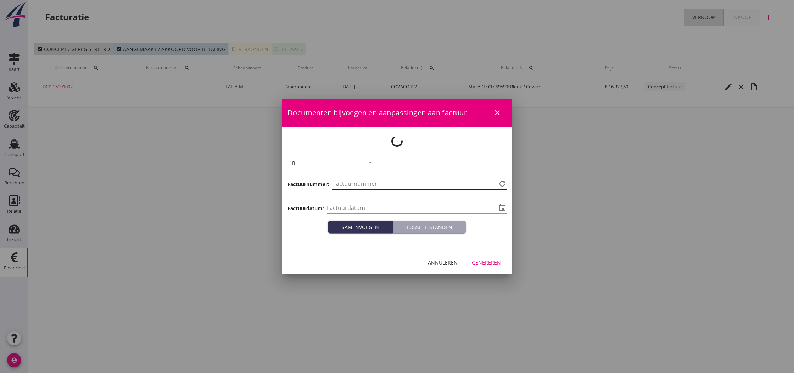
type input "[DATE]"
type input "802"
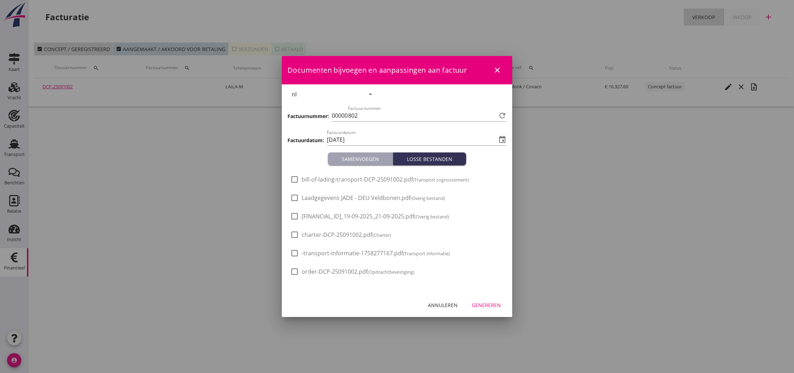
click at [488, 304] on div "Genereren" at bounding box center [486, 304] width 29 height 7
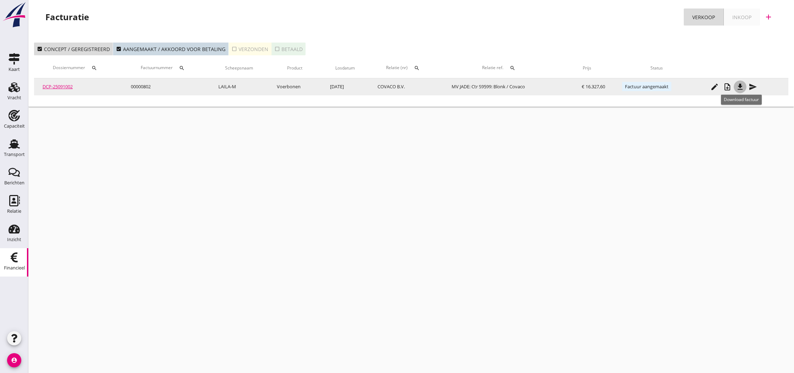
click at [741, 87] on icon "file_download" at bounding box center [740, 87] width 9 height 9
click at [755, 86] on icon "send" at bounding box center [752, 87] width 9 height 9
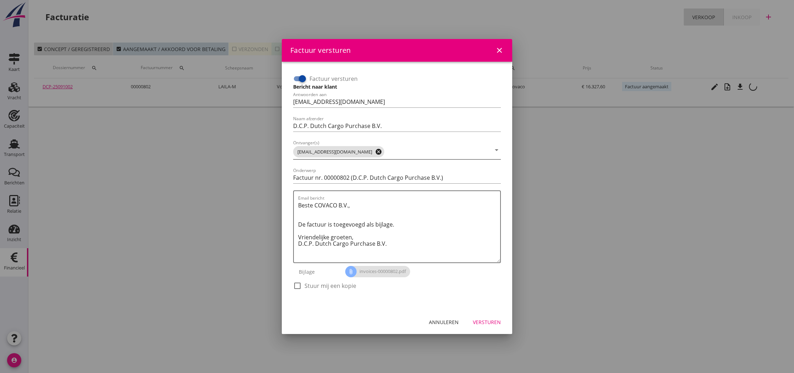
click at [375, 152] on icon "cancel" at bounding box center [378, 151] width 7 height 7
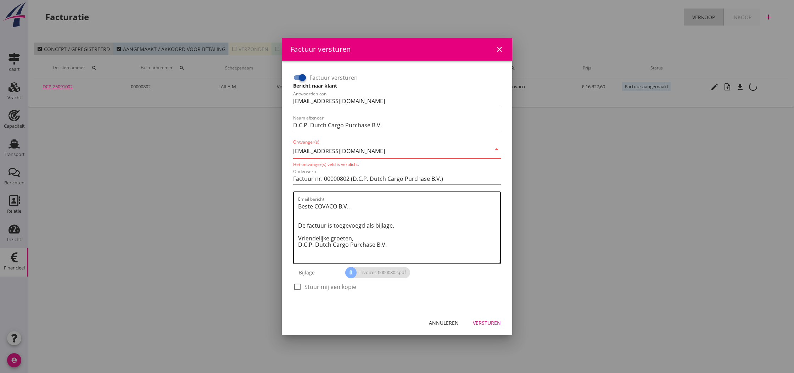
type input "[EMAIL_ADDRESS][DOMAIN_NAME]"
click at [396, 207] on textarea "Beste COVACO B.V., De factuur is toegevoegd als bijlage. Vriendelijke groeten, …" at bounding box center [399, 232] width 202 height 63
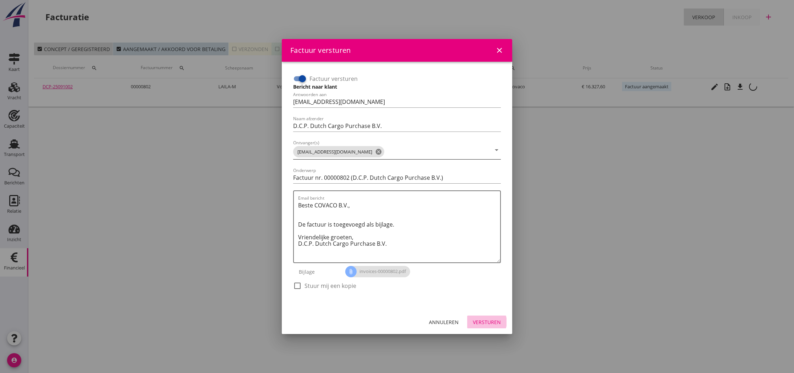
click at [479, 321] on div "Versturen" at bounding box center [487, 321] width 28 height 7
